Goal: Find specific page/section: Find specific page/section

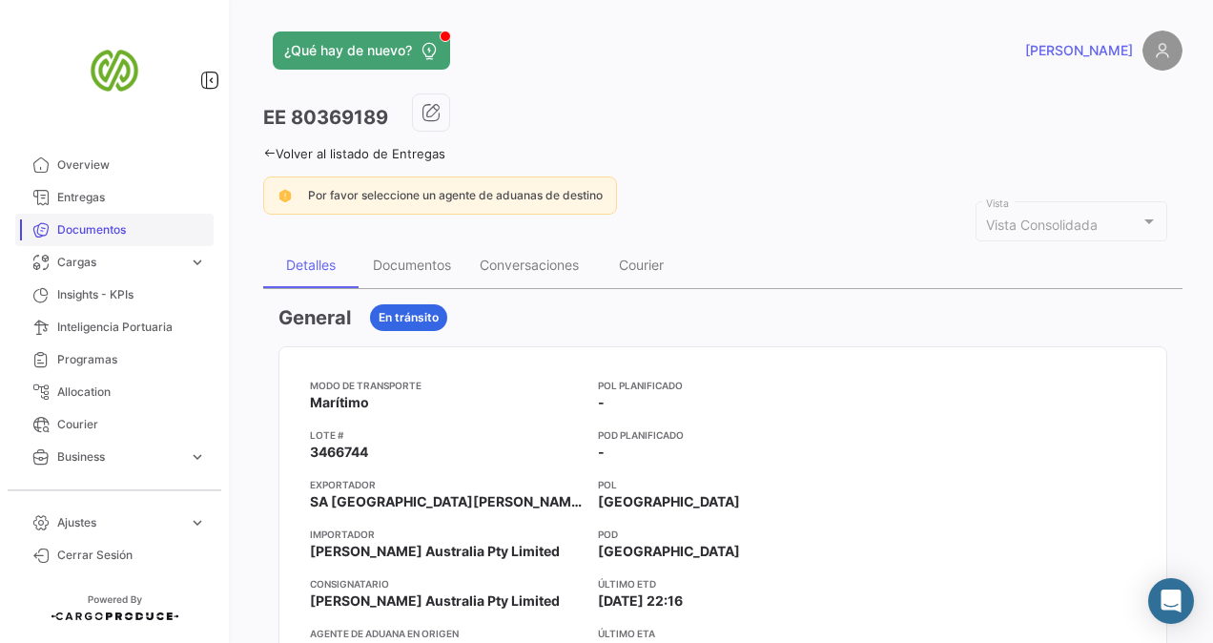
click at [84, 225] on span "Documentos" at bounding box center [131, 229] width 149 height 17
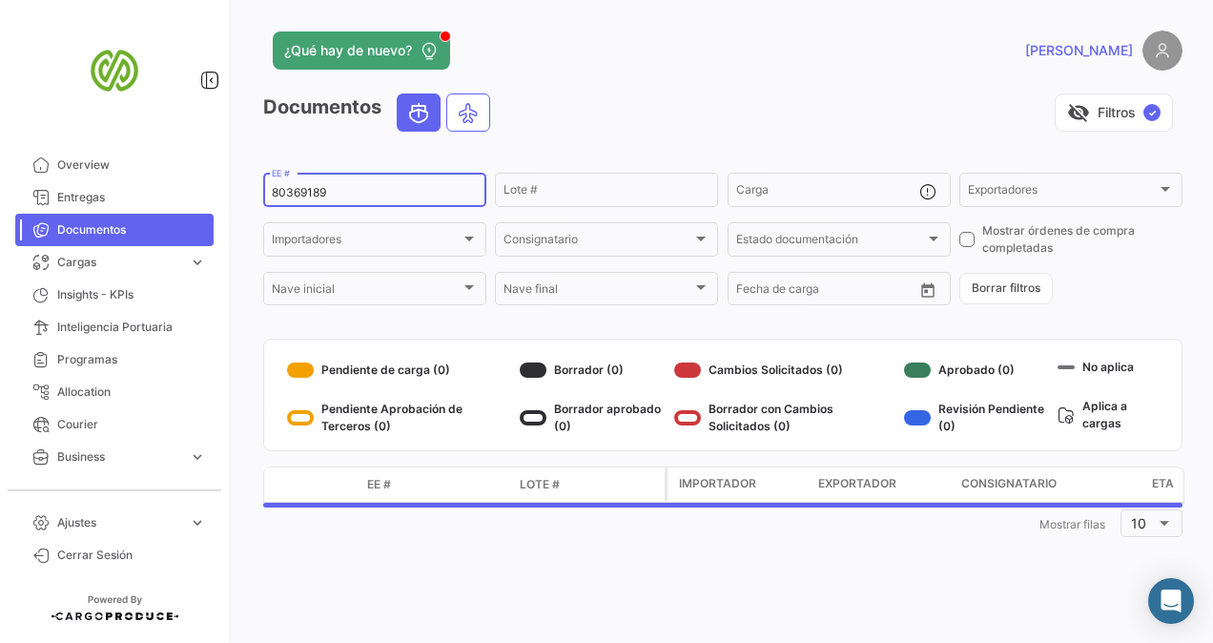
drag, startPoint x: 344, startPoint y: 190, endPoint x: 221, endPoint y: 193, distance: 123.0
click at [221, 193] on mat-sidenav-container "Overview Entregas Documentos Cargas expand_more Cargas Aéreas Cargas Marítimas …" at bounding box center [606, 321] width 1213 height 643
paste input "8451"
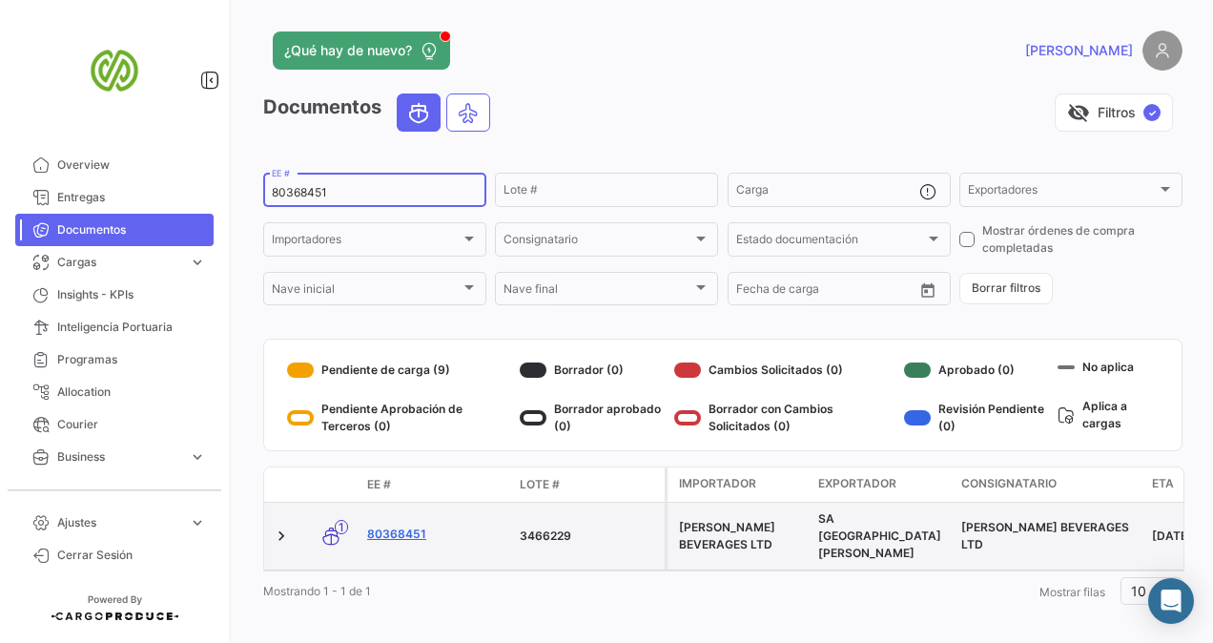
type input "80368451"
click at [393, 525] on link "80368451" at bounding box center [435, 533] width 137 height 17
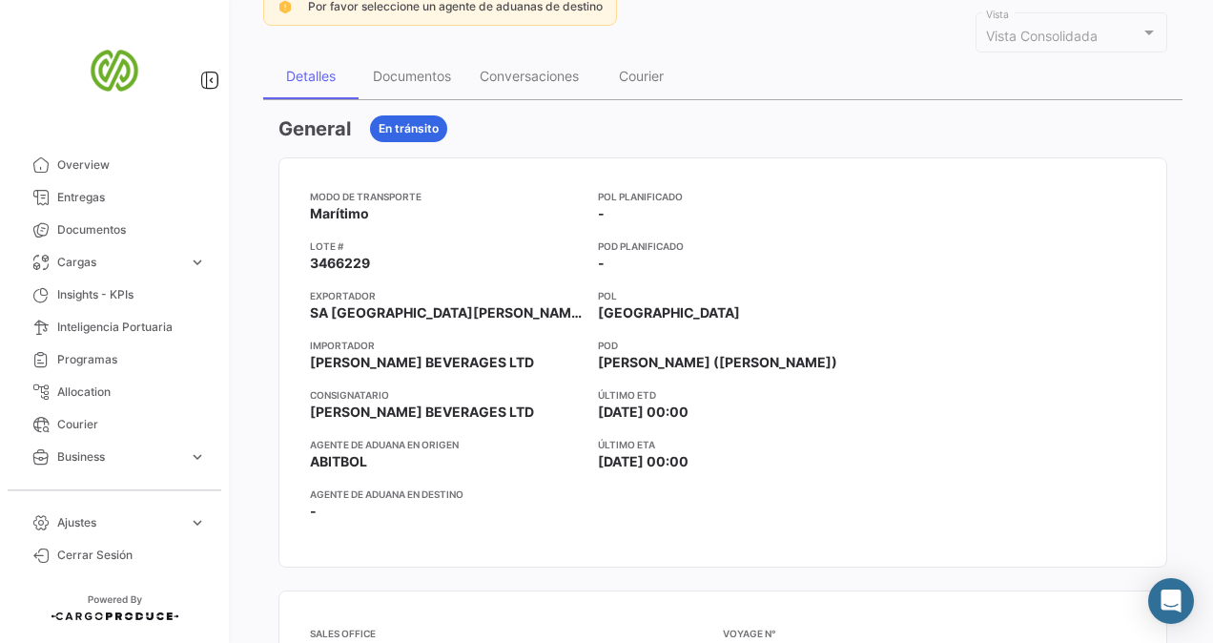
scroll to position [191, 0]
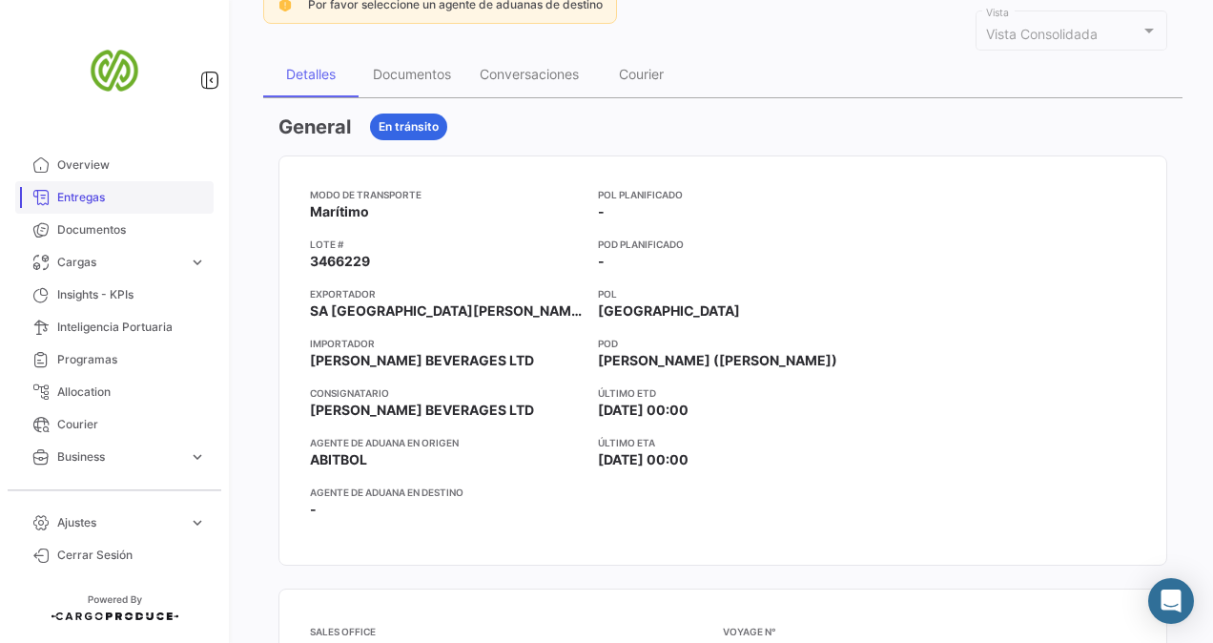
click at [106, 194] on span "Entregas" at bounding box center [131, 197] width 149 height 17
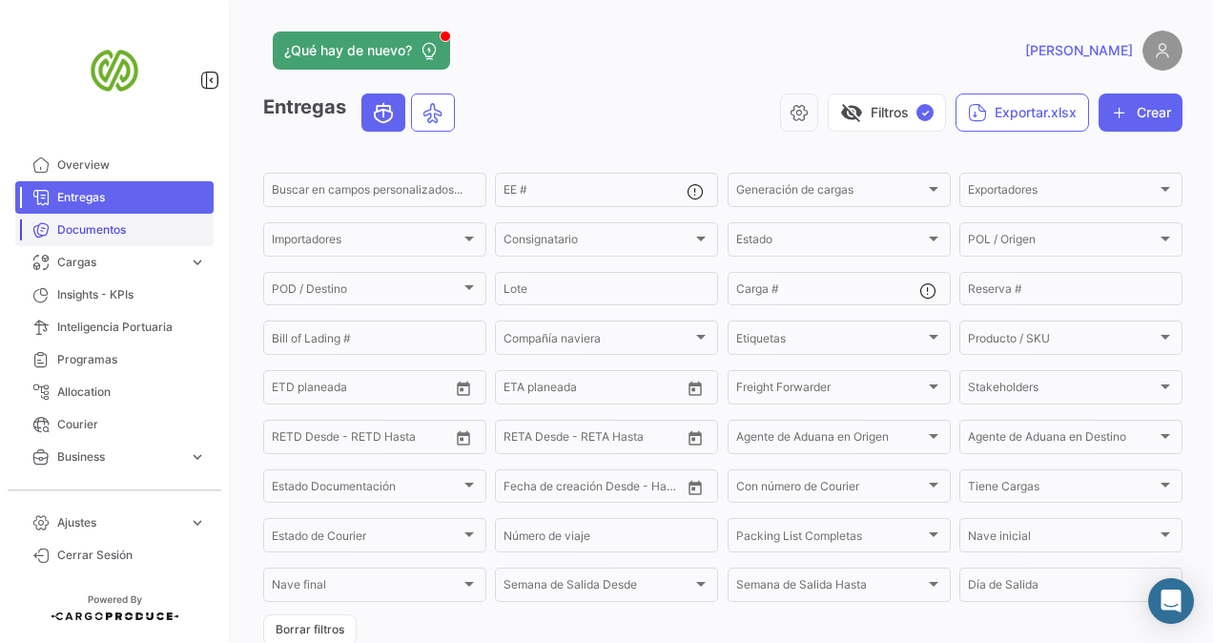
click at [96, 230] on span "Documentos" at bounding box center [131, 229] width 149 height 17
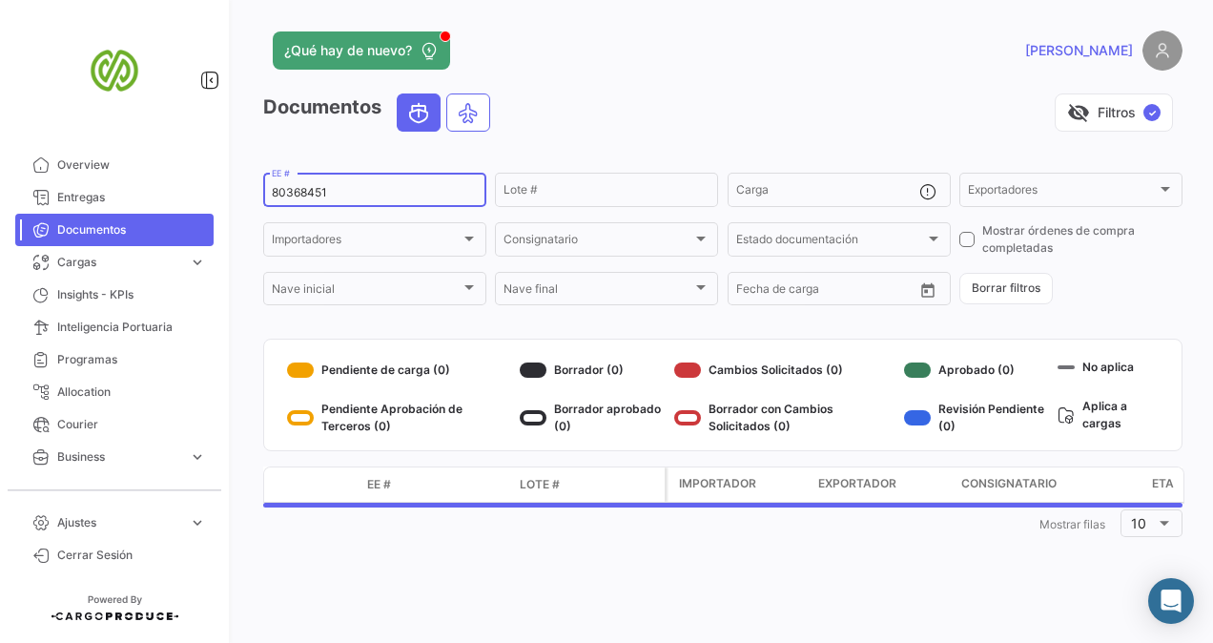
drag, startPoint x: 361, startPoint y: 188, endPoint x: 229, endPoint y: 195, distance: 132.7
click at [229, 195] on mat-sidenav-container "Overview Entregas Documentos Cargas expand_more Cargas Aéreas Cargas Marítimas …" at bounding box center [606, 321] width 1213 height 643
paste input "9189"
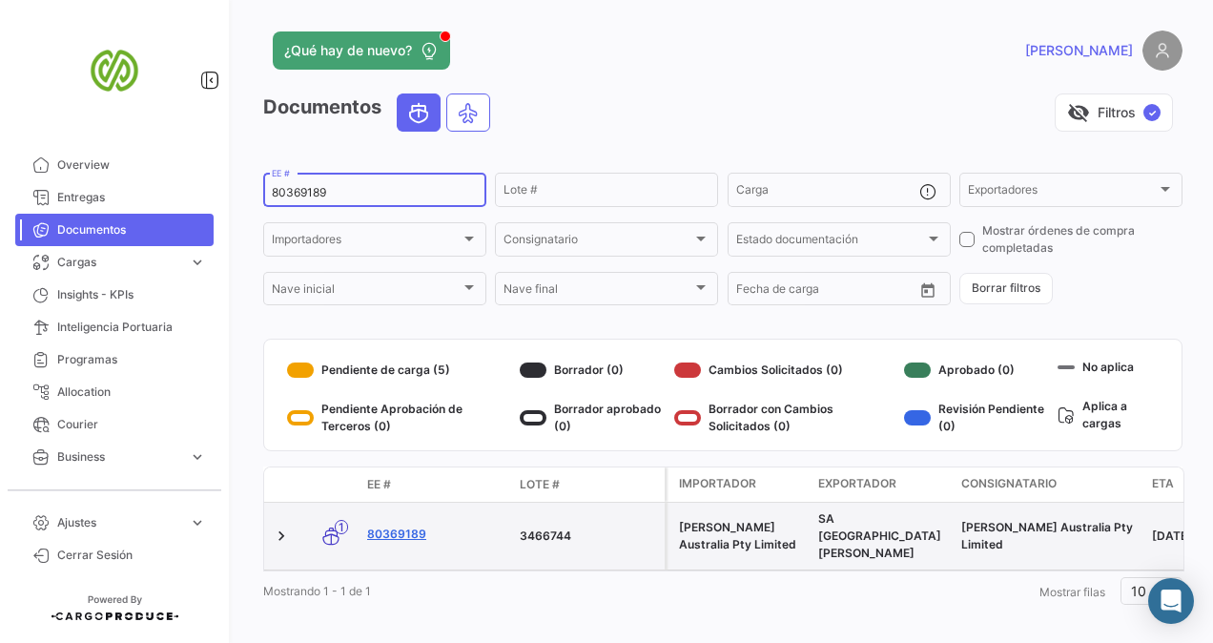
type input "80369189"
click at [403, 528] on link "80369189" at bounding box center [435, 533] width 137 height 17
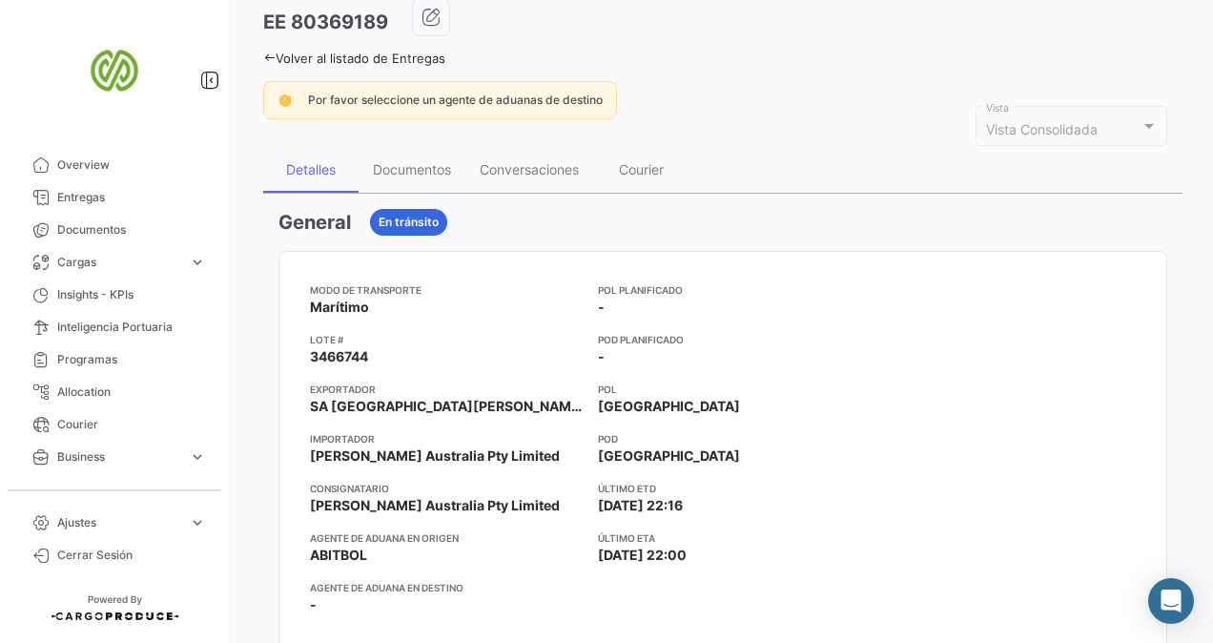
scroll to position [191, 0]
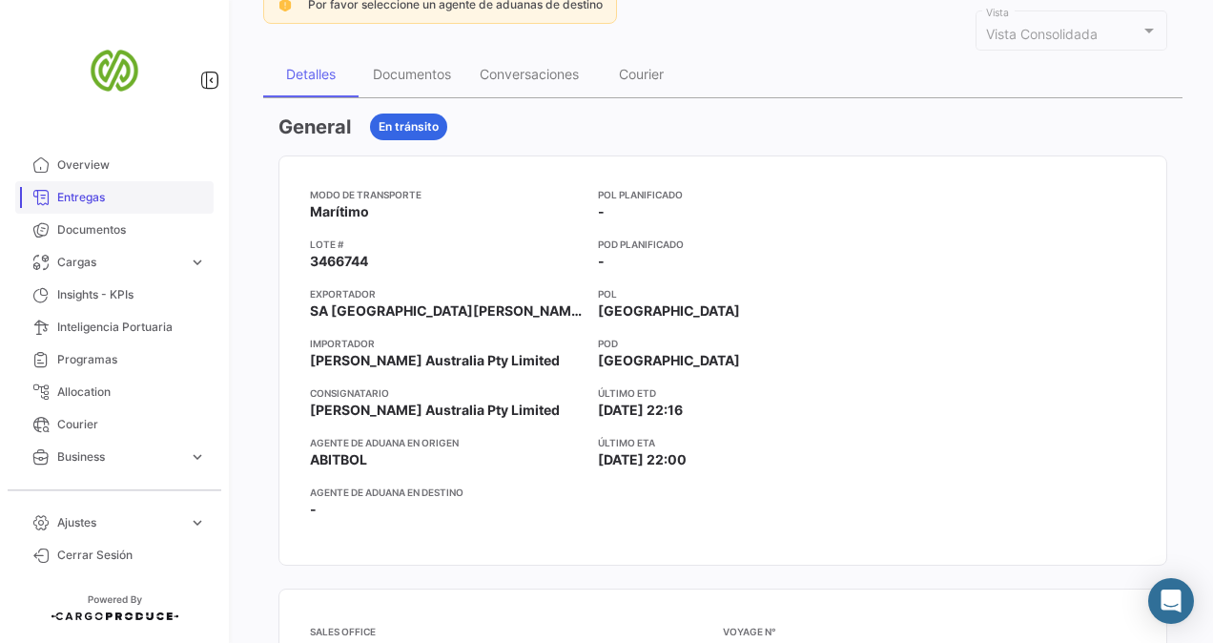
click at [79, 198] on span "Entregas" at bounding box center [131, 197] width 149 height 17
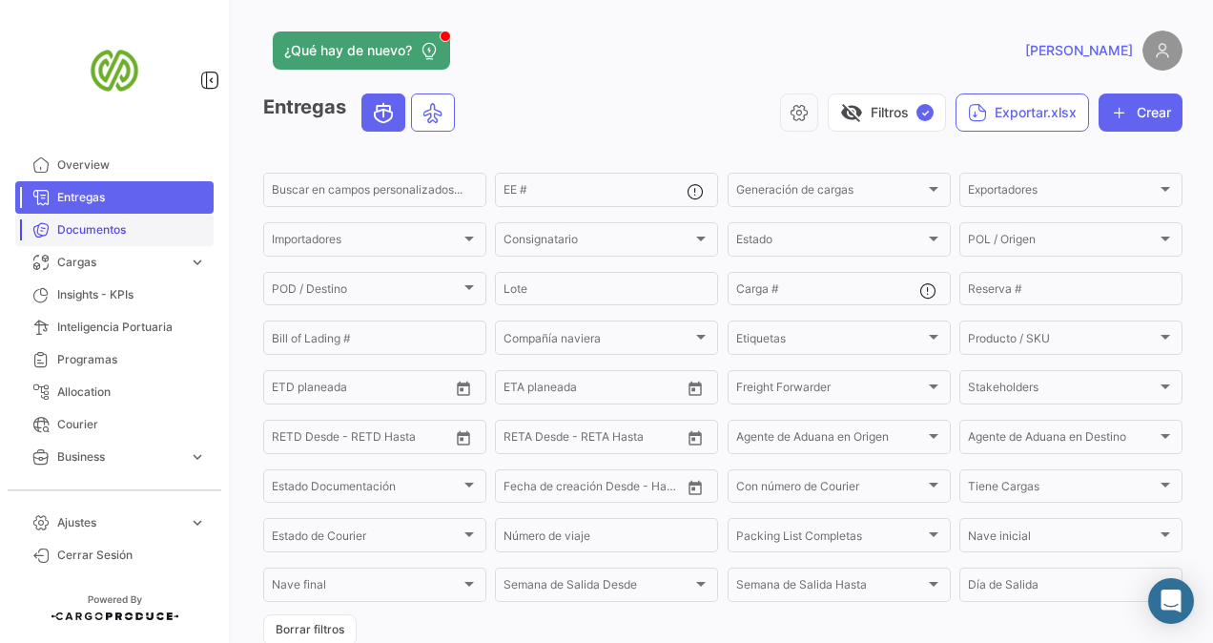
click at [72, 235] on span "Documentos" at bounding box center [131, 229] width 149 height 17
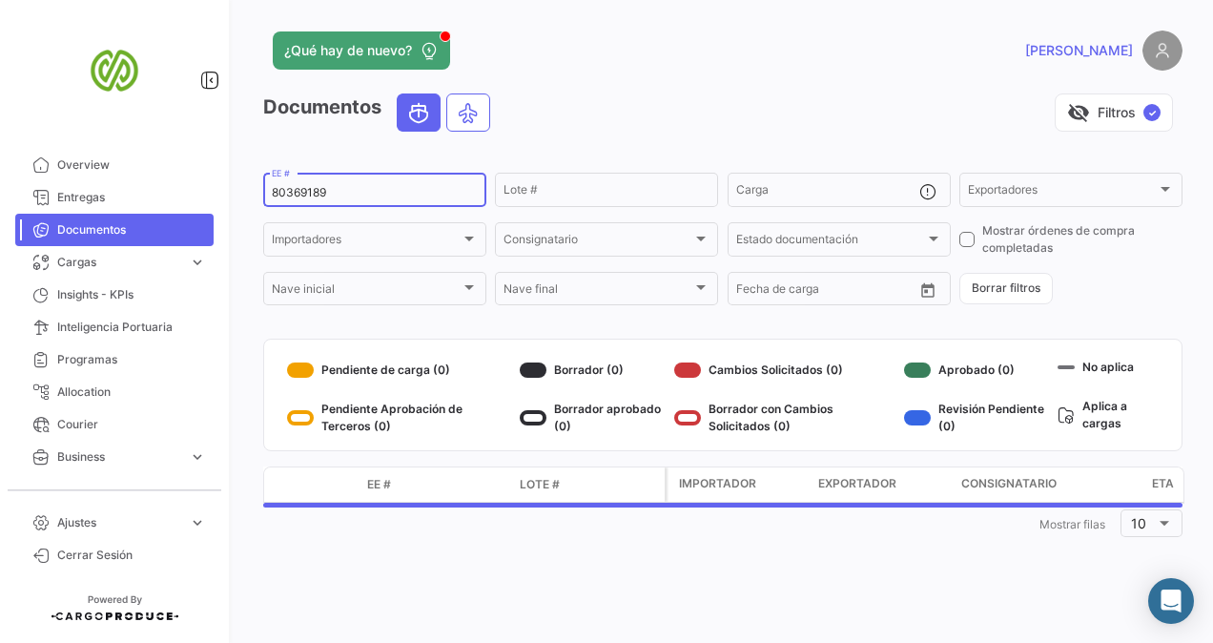
drag, startPoint x: 333, startPoint y: 189, endPoint x: 245, endPoint y: 193, distance: 87.8
click at [245, 193] on div "¿Qué hay de nuevo? [PERSON_NAME] Documentos visibility_off Filtros ✓ 80369189 E…" at bounding box center [723, 321] width 980 height 643
paste input "7020"
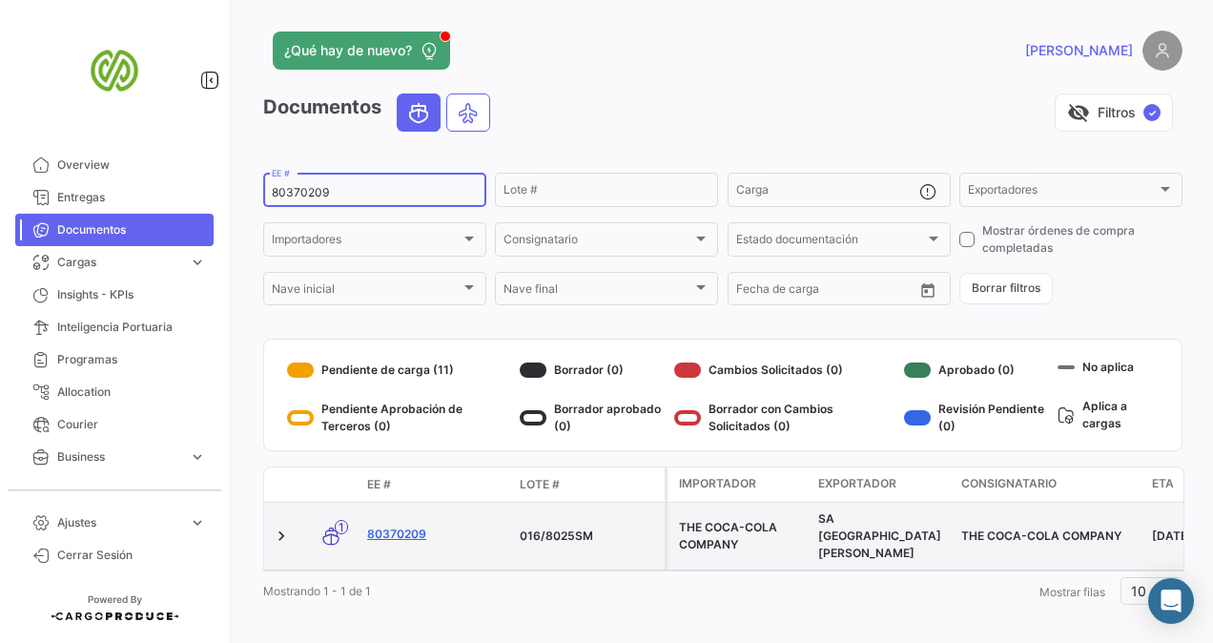
type input "80370209"
click at [420, 525] on link "80370209" at bounding box center [435, 533] width 137 height 17
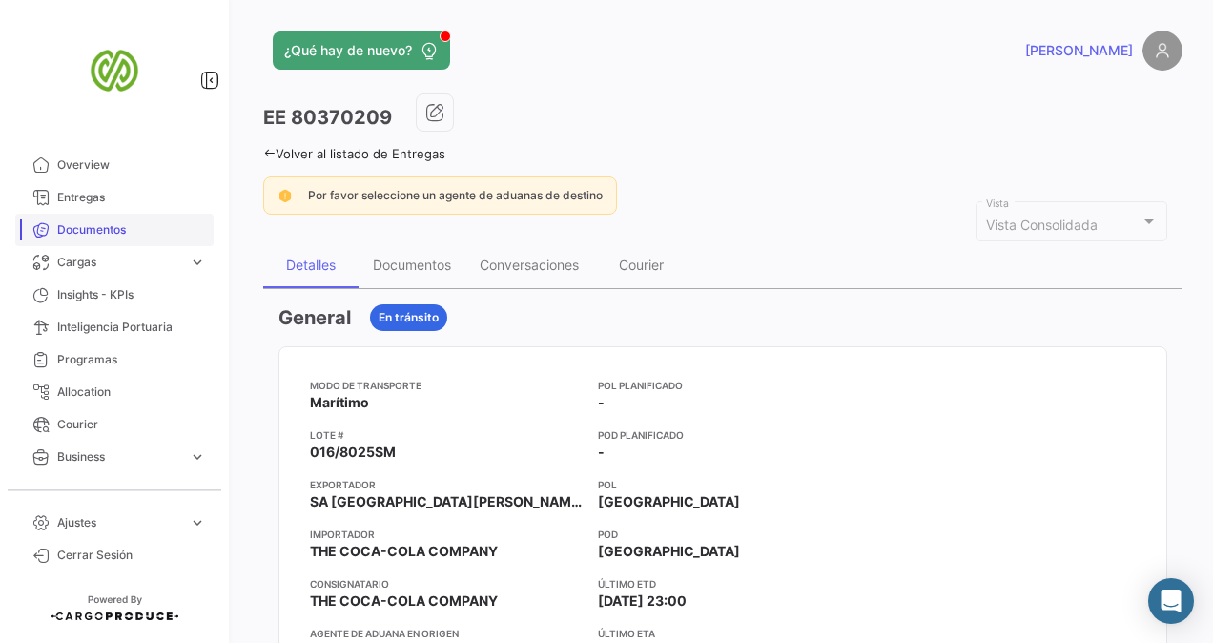
click at [98, 222] on span "Documentos" at bounding box center [131, 229] width 149 height 17
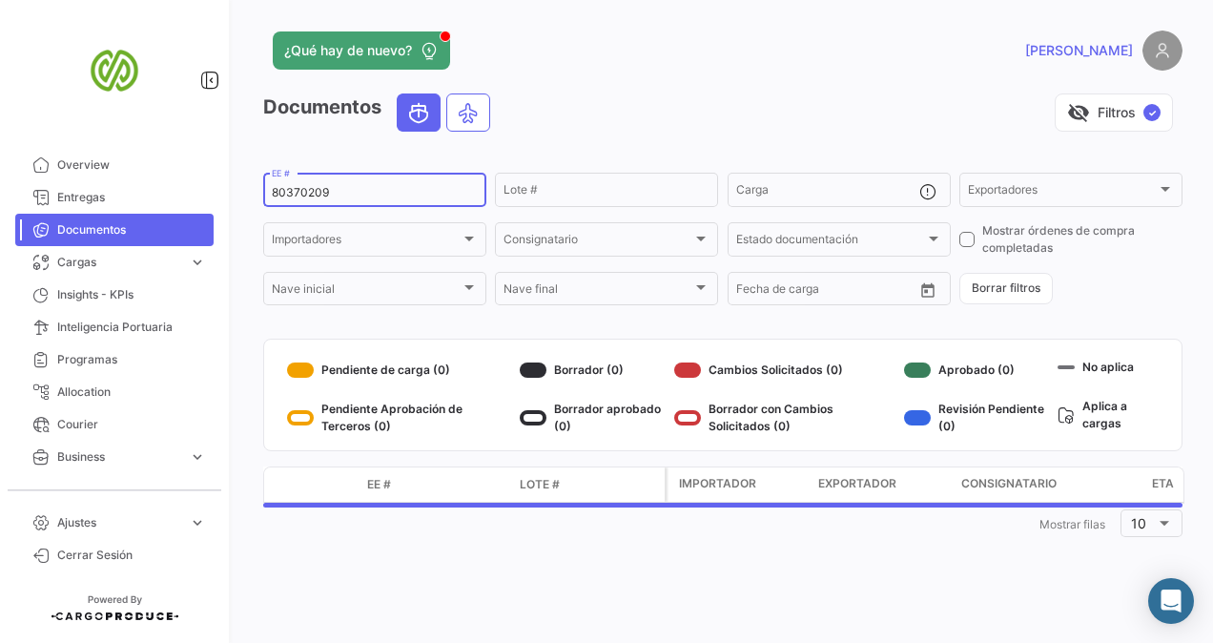
drag, startPoint x: 335, startPoint y: 190, endPoint x: 245, endPoint y: 194, distance: 89.7
click at [245, 194] on div "¿Qué hay de nuevo? [PERSON_NAME] Documentos visibility_off Filtros ✓ 80370209 E…" at bounding box center [723, 321] width 980 height 643
paste input "11"
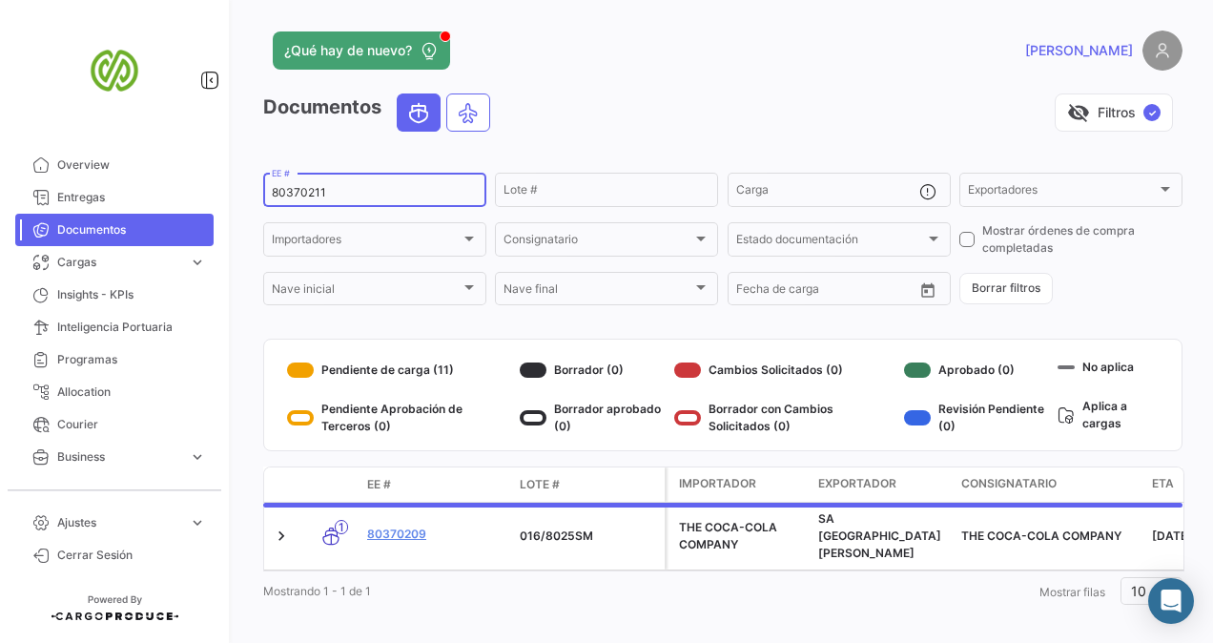
type input "80370211"
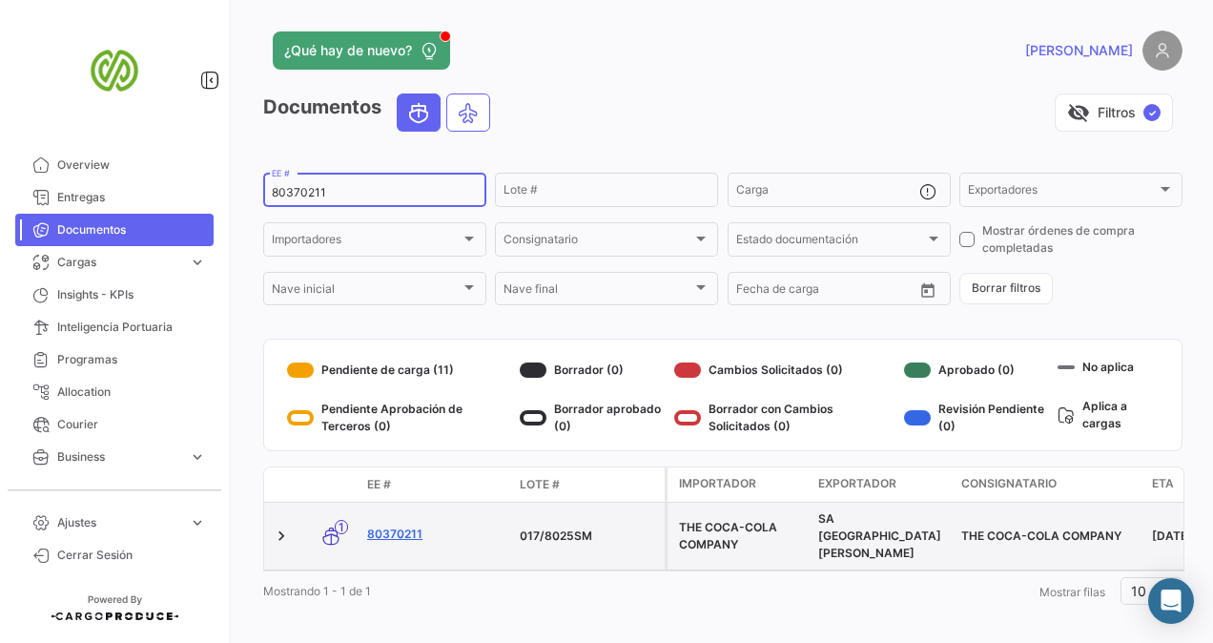
click at [410, 526] on link "80370211" at bounding box center [435, 533] width 137 height 17
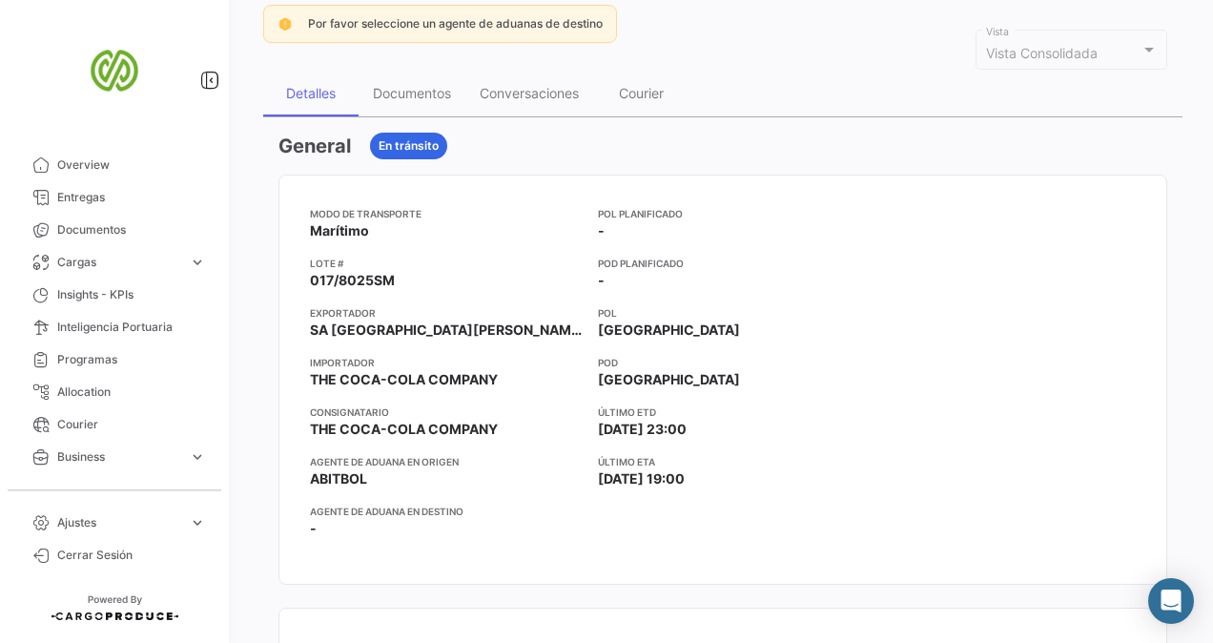
scroll to position [191, 0]
